Goal: Navigation & Orientation: Go to known website

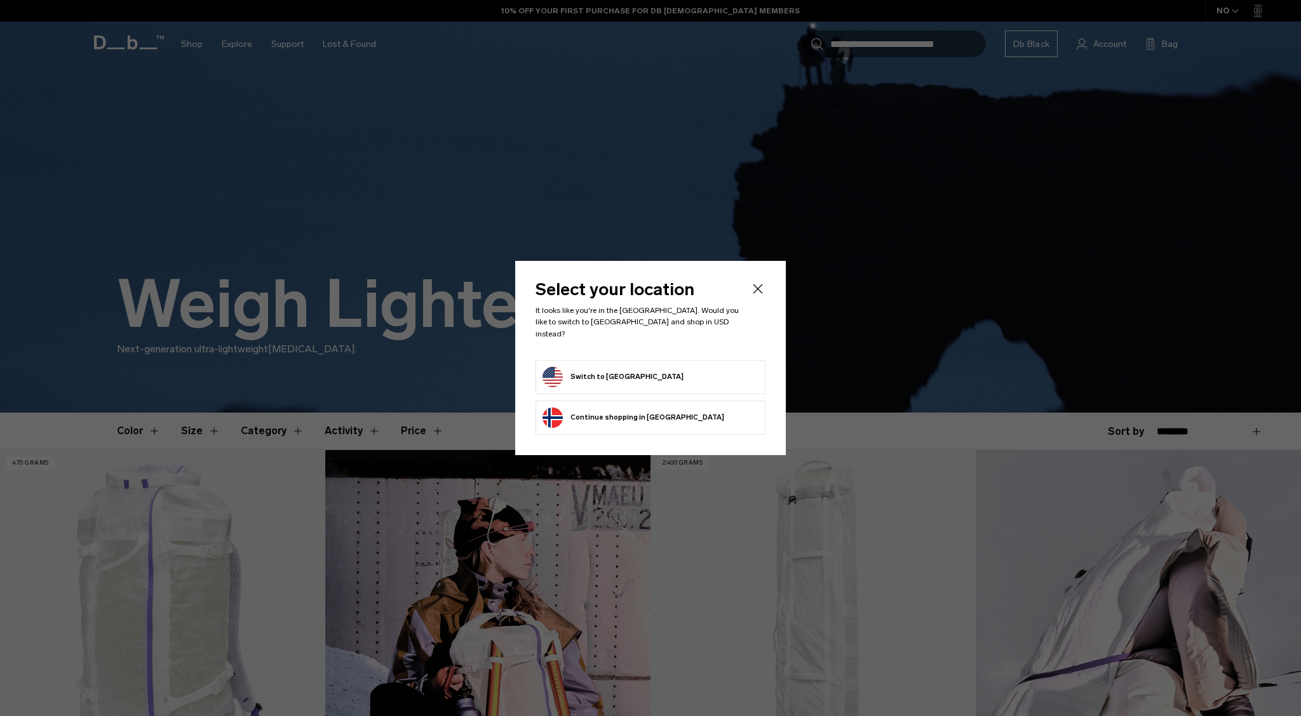
click at [706, 368] on form "Switch to [GEOGRAPHIC_DATA]" at bounding box center [650, 377] width 216 height 20
click at [634, 372] on button "Switch to [GEOGRAPHIC_DATA]" at bounding box center [612, 377] width 141 height 20
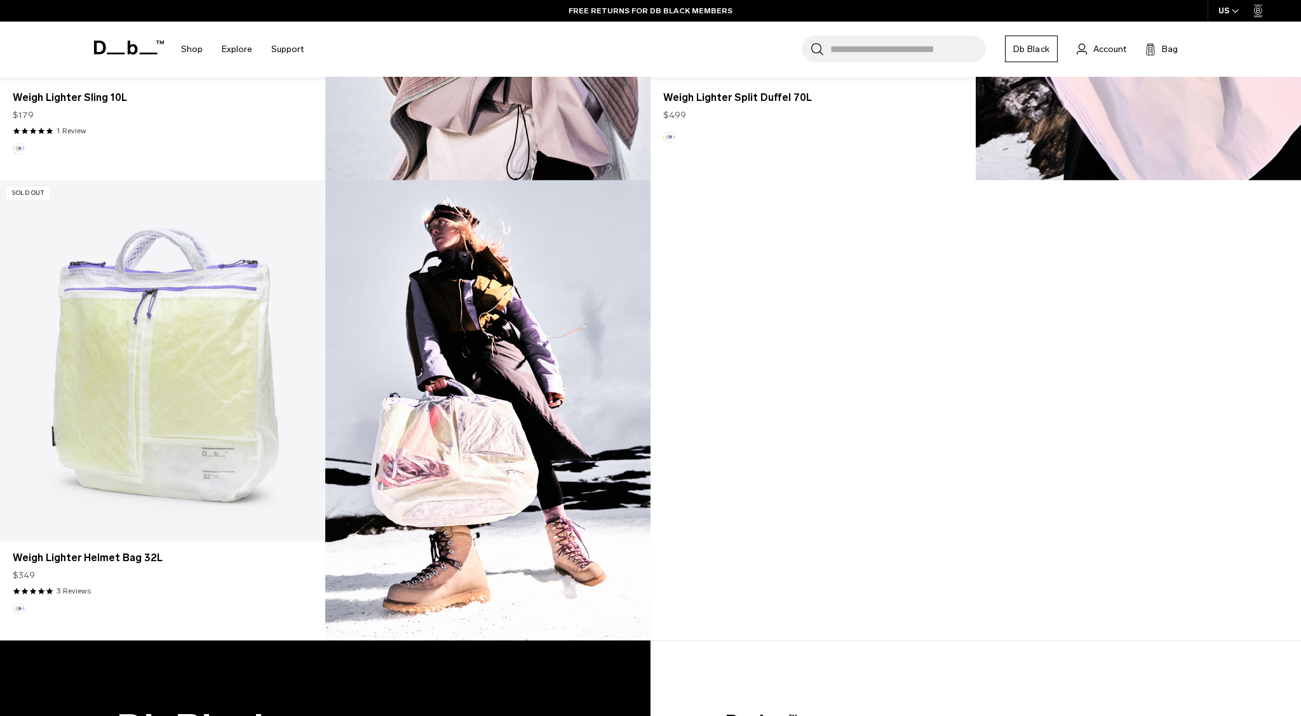
scroll to position [1193, 0]
